Goal: Communication & Community: Participate in discussion

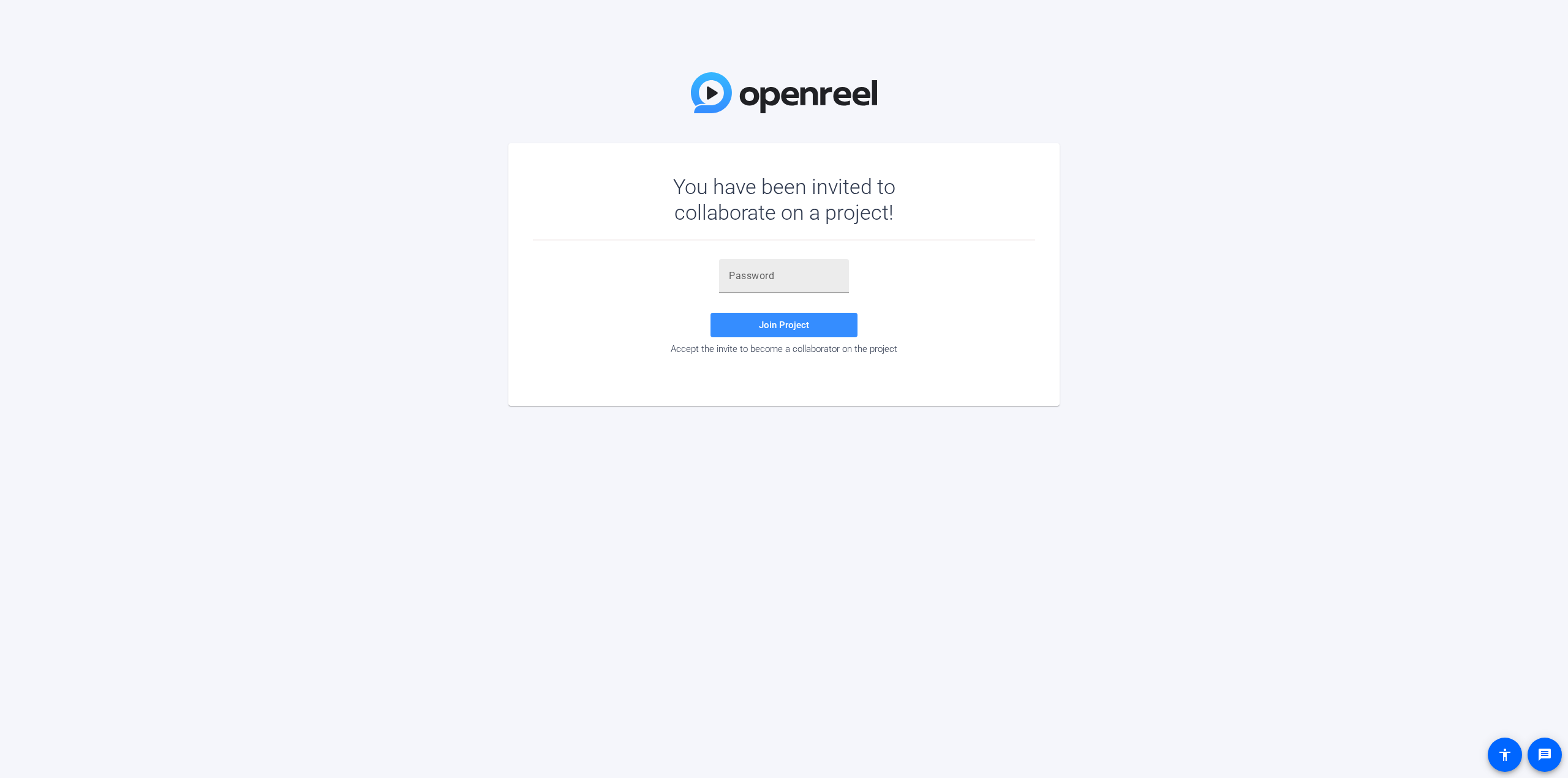
click at [739, 274] on input "text" at bounding box center [784, 276] width 110 height 15
paste input "EfCIVr"
type input "EfCIVr"
click at [742, 315] on span at bounding box center [783, 325] width 147 height 30
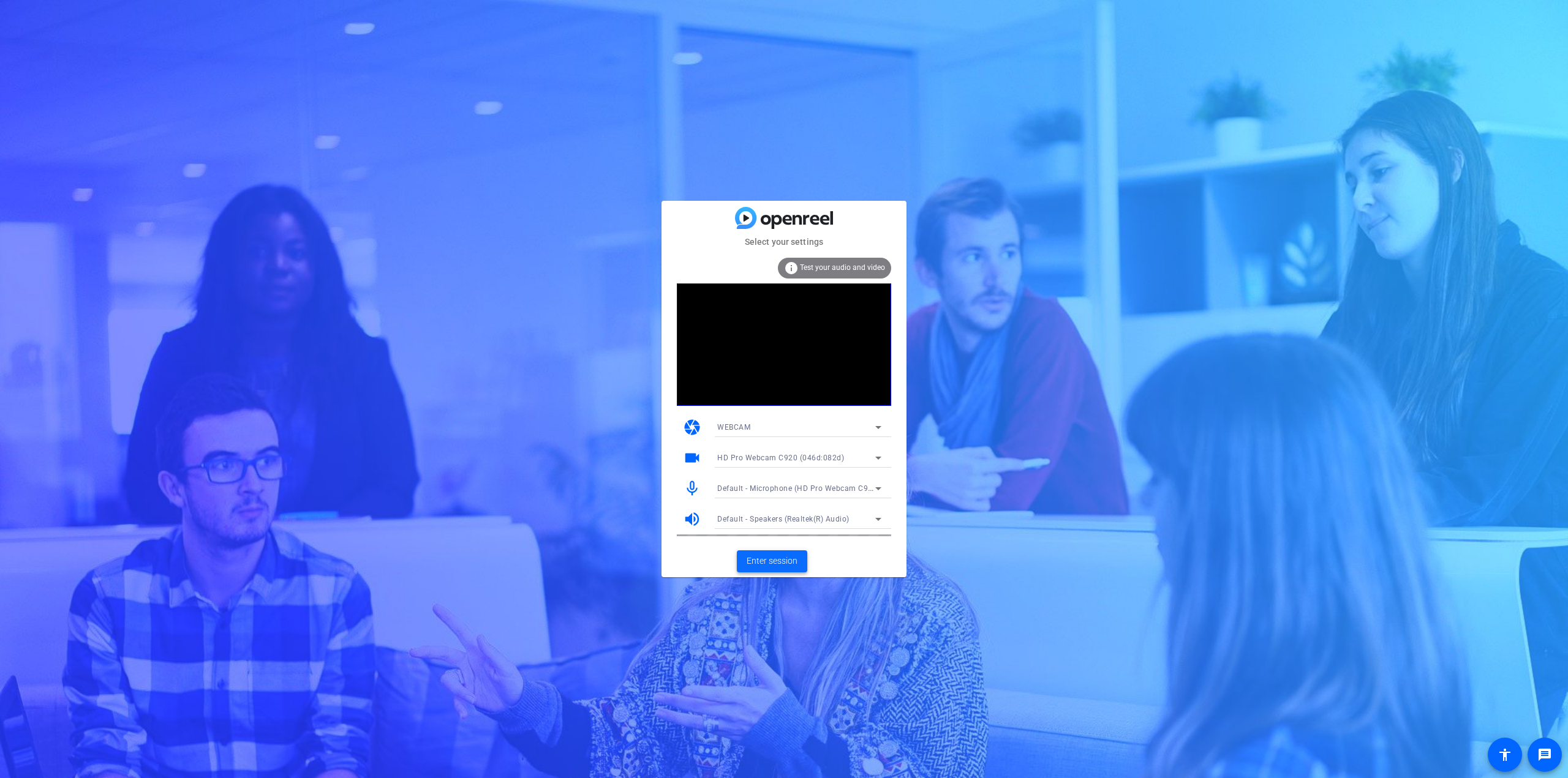
click at [780, 557] on span "Enter session" at bounding box center [772, 562] width 51 height 13
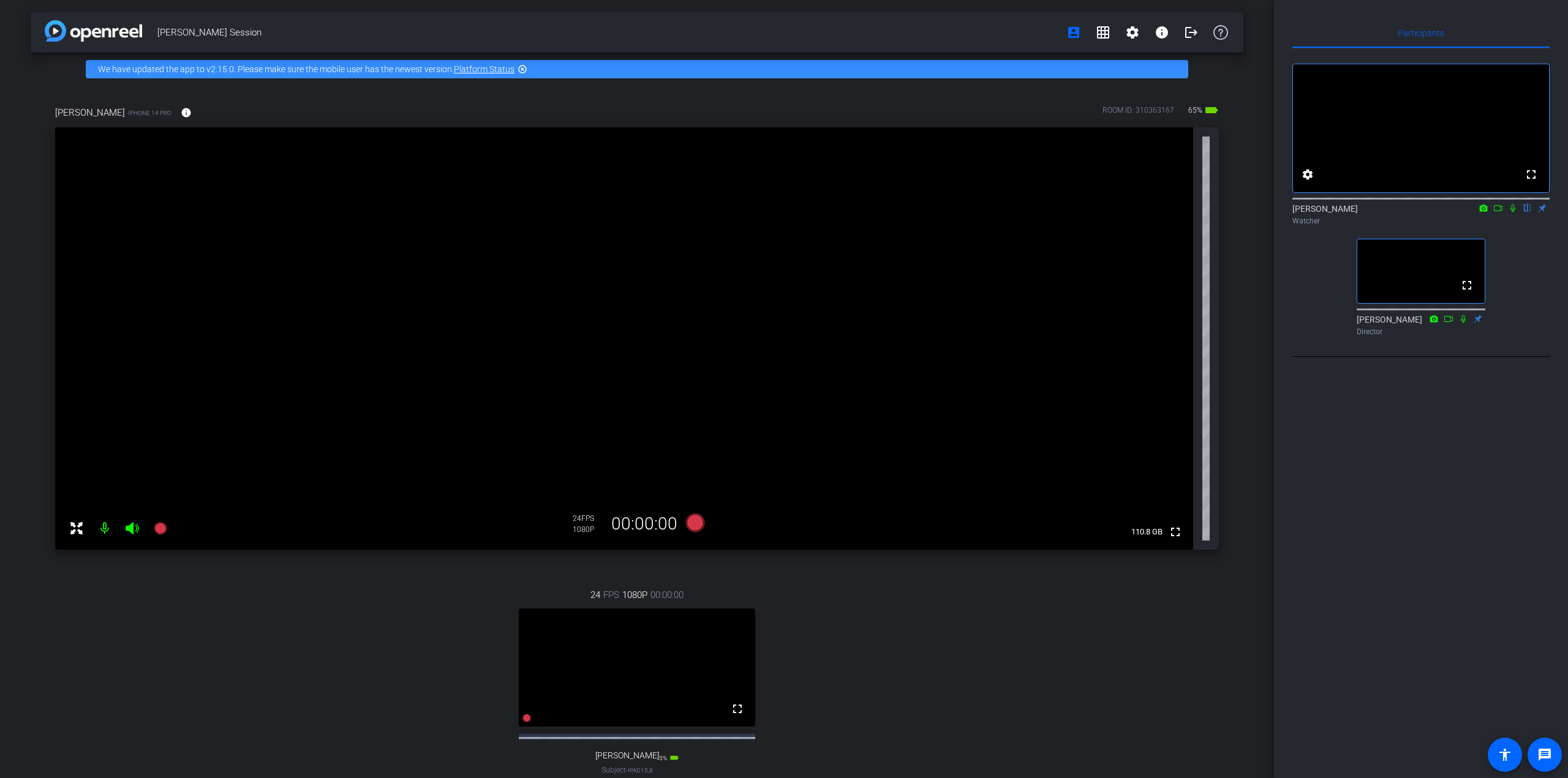
click at [1175, 212] on icon at bounding box center [1513, 208] width 10 height 8
click at [1175, 212] on icon at bounding box center [1513, 208] width 7 height 8
click at [1175, 212] on icon at bounding box center [1513, 208] width 10 height 8
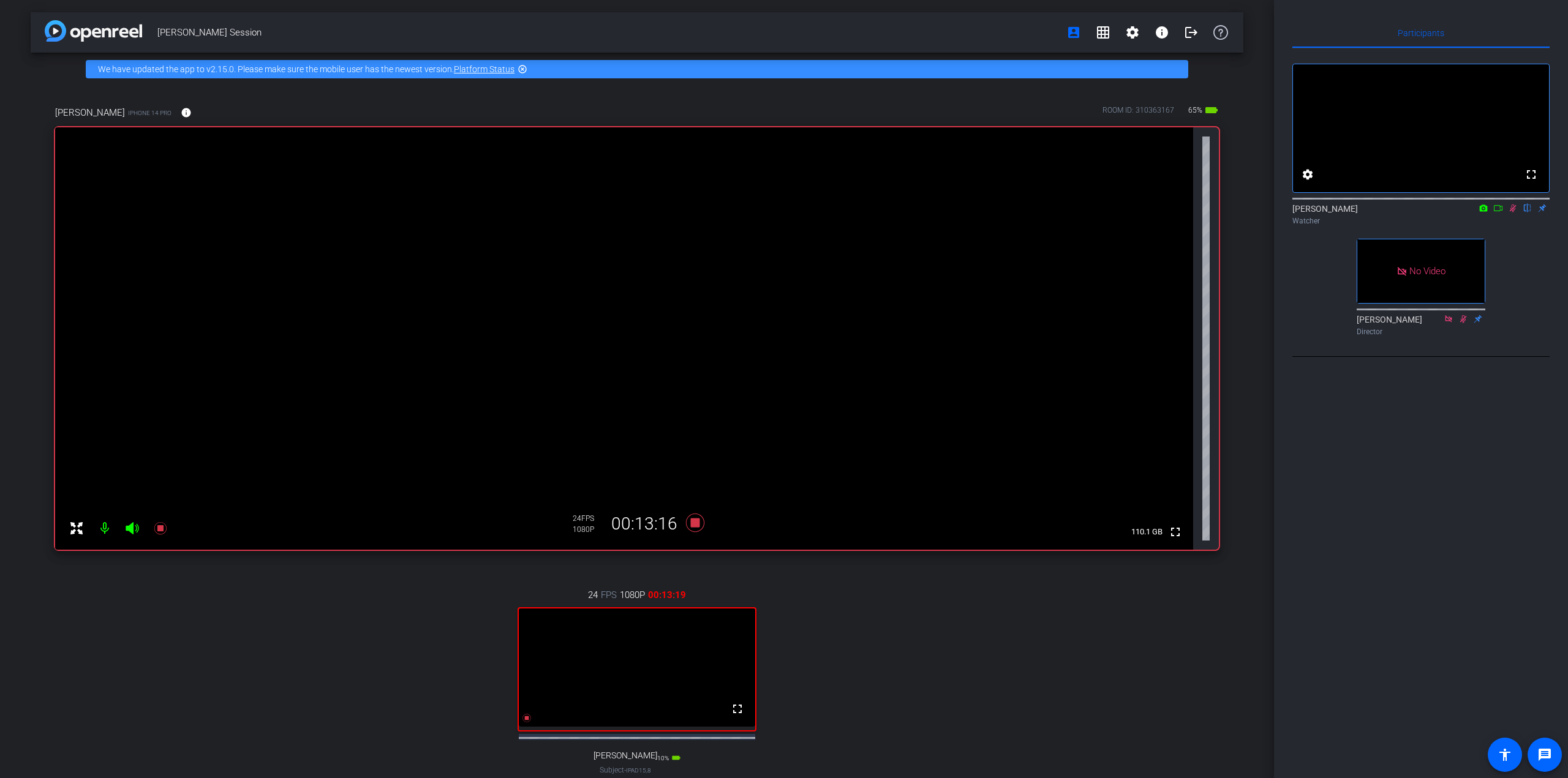
click at [1175, 212] on icon at bounding box center [1513, 208] width 10 height 8
